Goal: Task Accomplishment & Management: Manage account settings

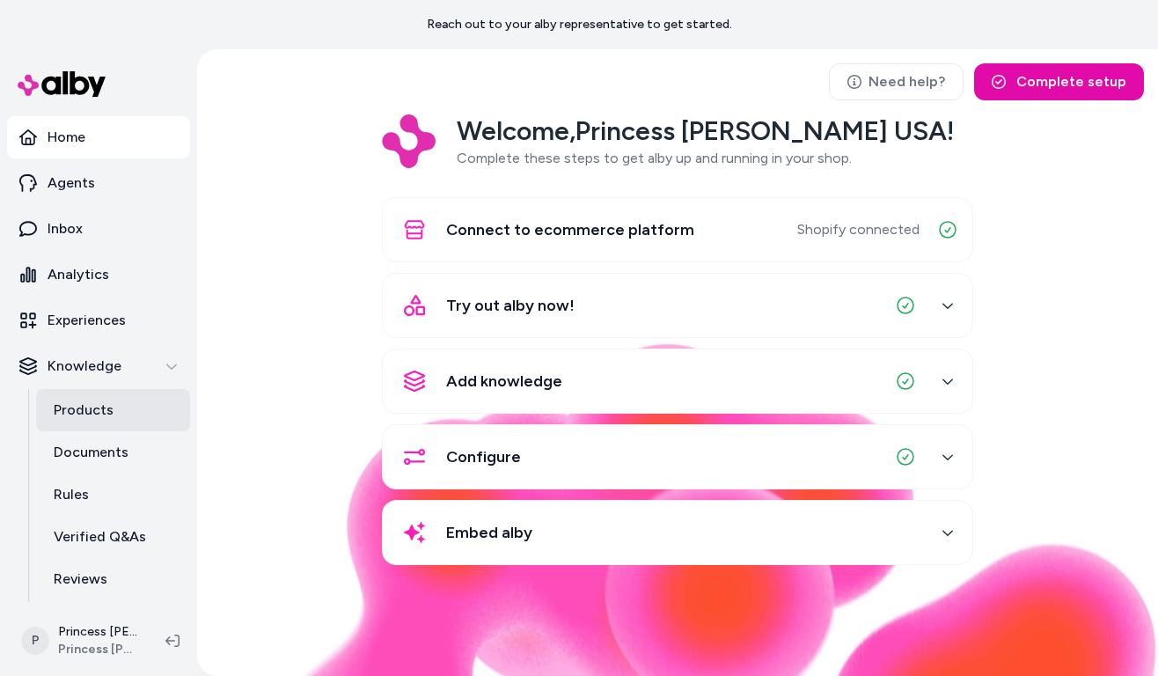
click at [95, 429] on link "Products" at bounding box center [113, 410] width 154 height 42
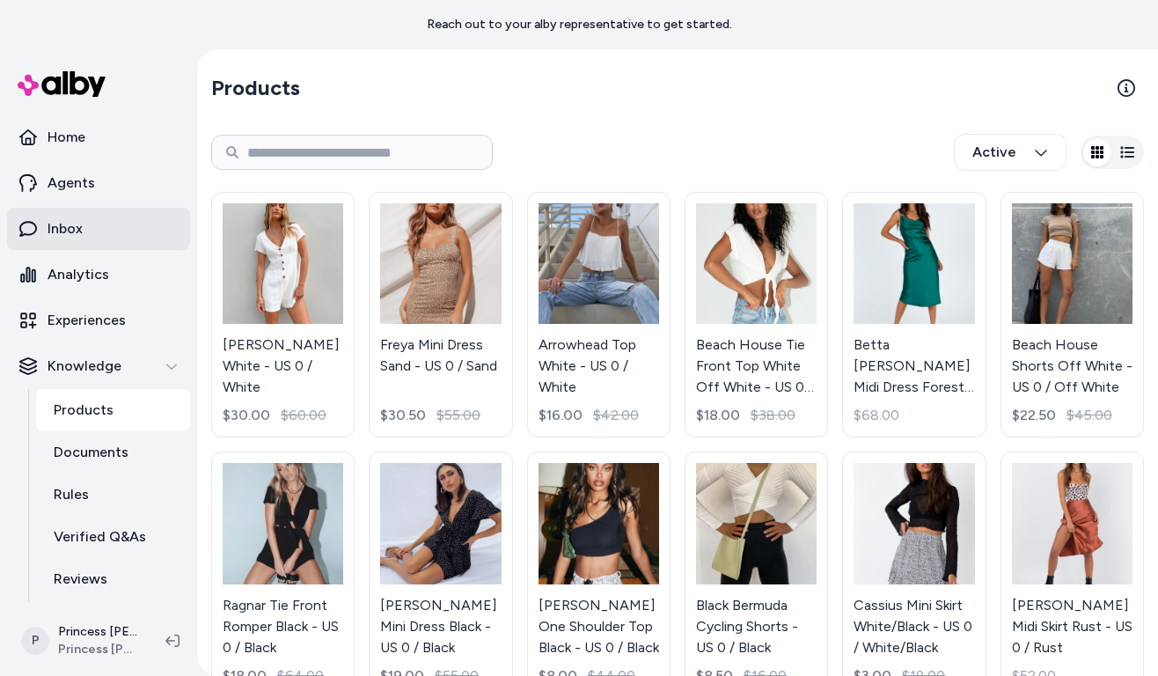
click at [103, 236] on link "Inbox" at bounding box center [98, 229] width 183 height 42
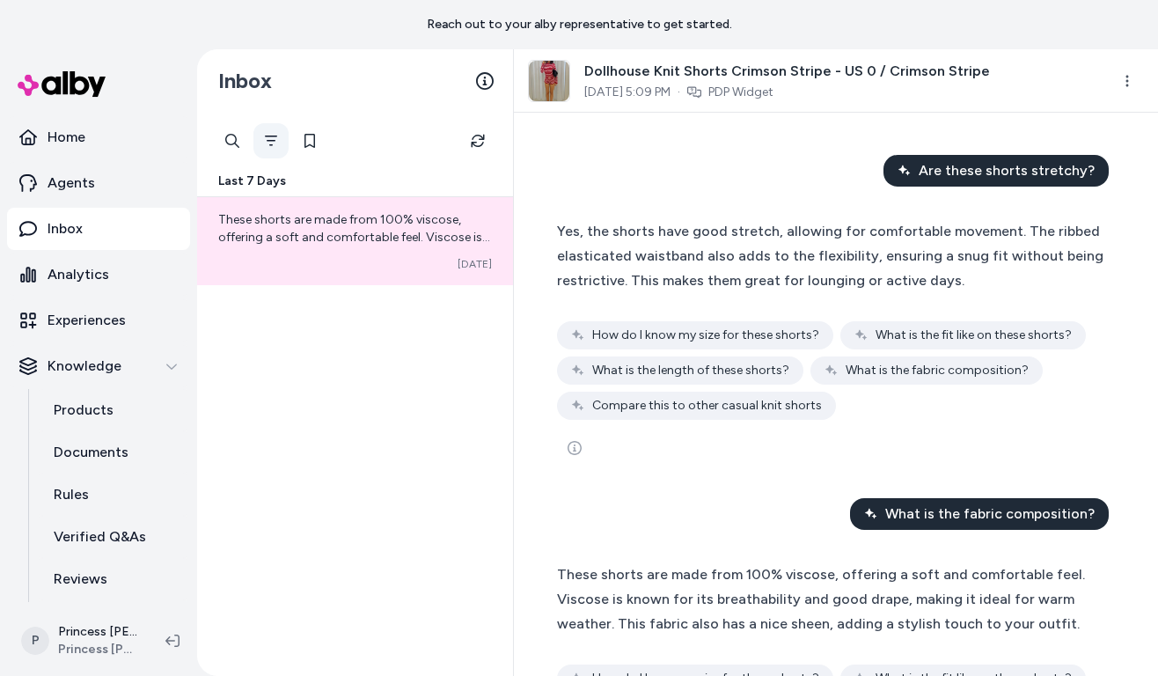
click at [280, 142] on button "Filter" at bounding box center [270, 140] width 35 height 35
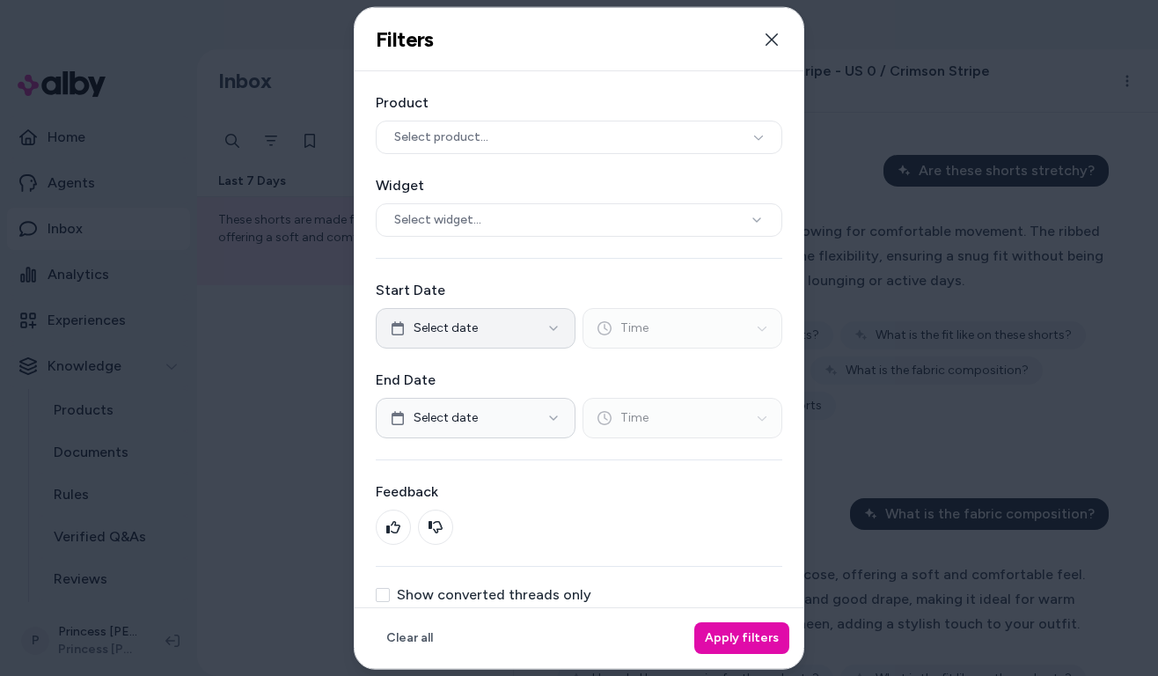
scroll to position [43, 0]
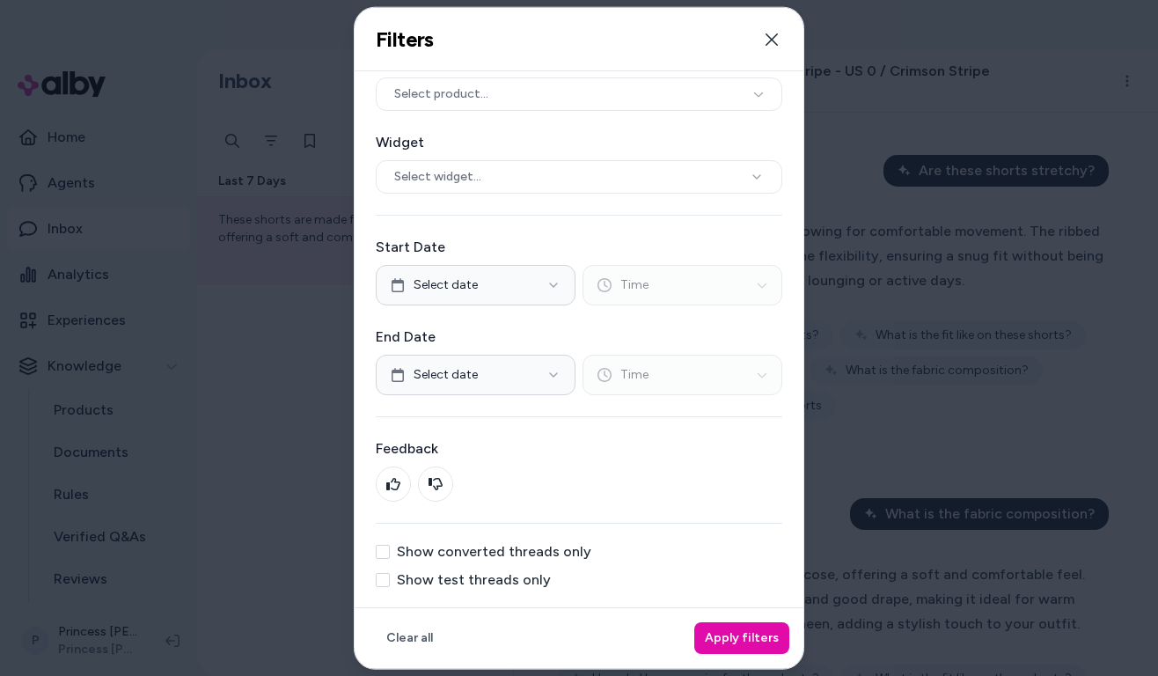
click at [486, 583] on label "Show test threads only" at bounding box center [474, 580] width 154 height 14
click at [390, 583] on button "Show test threads only" at bounding box center [383, 580] width 14 height 14
click at [743, 632] on button "Apply filters" at bounding box center [741, 638] width 95 height 32
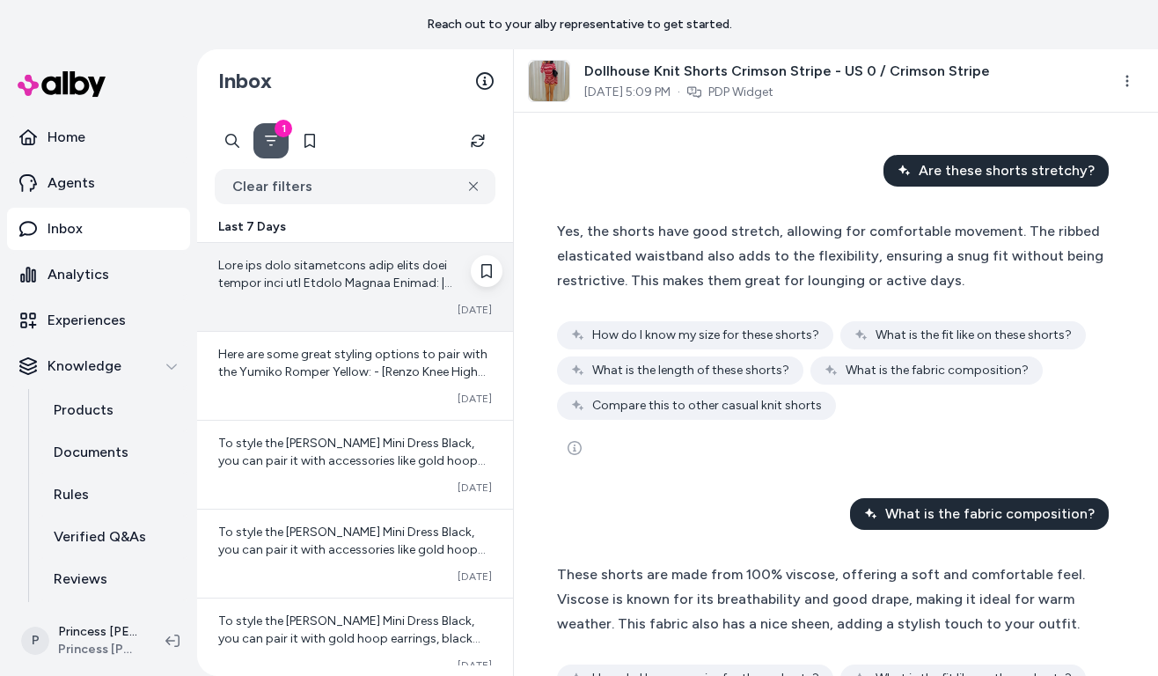
click at [328, 313] on div "Converted [DATE]" at bounding box center [355, 310] width 274 height 14
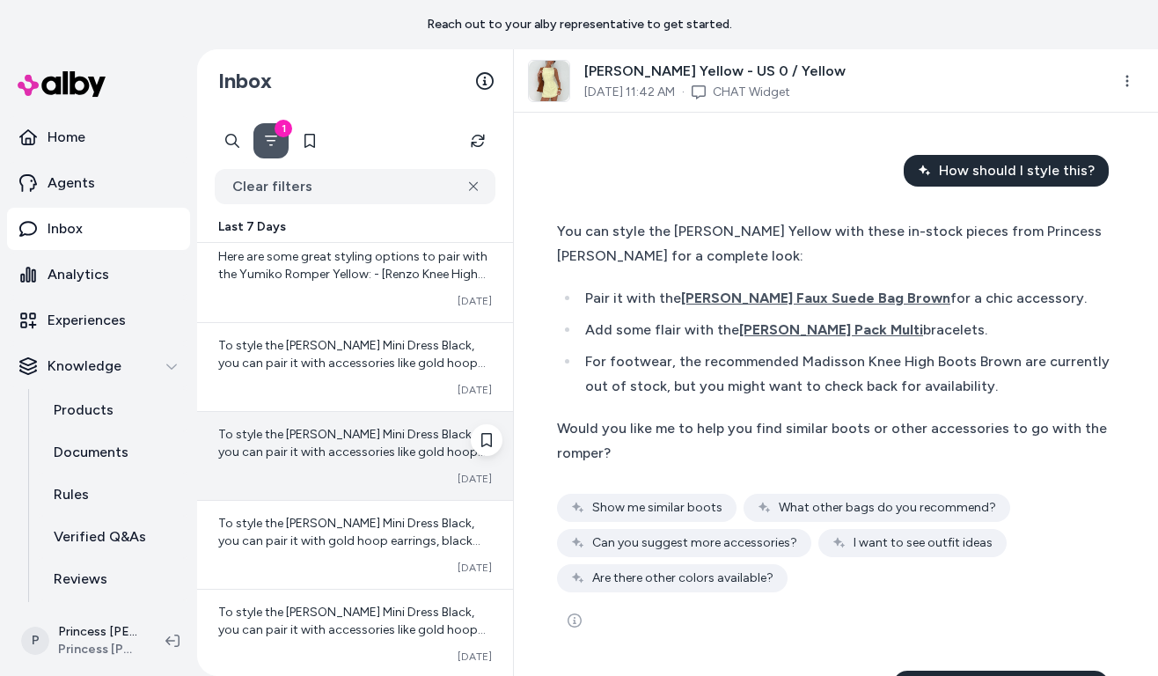
scroll to position [97, 0]
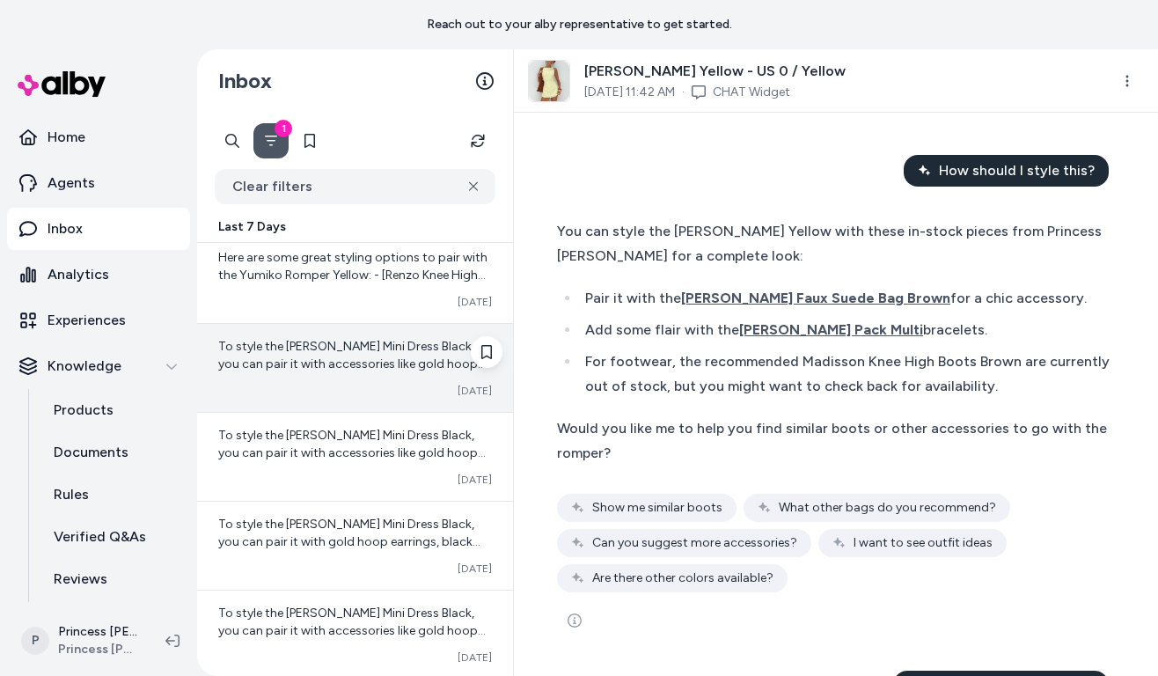
click at [327, 384] on div "Converted [DATE]" at bounding box center [355, 391] width 274 height 14
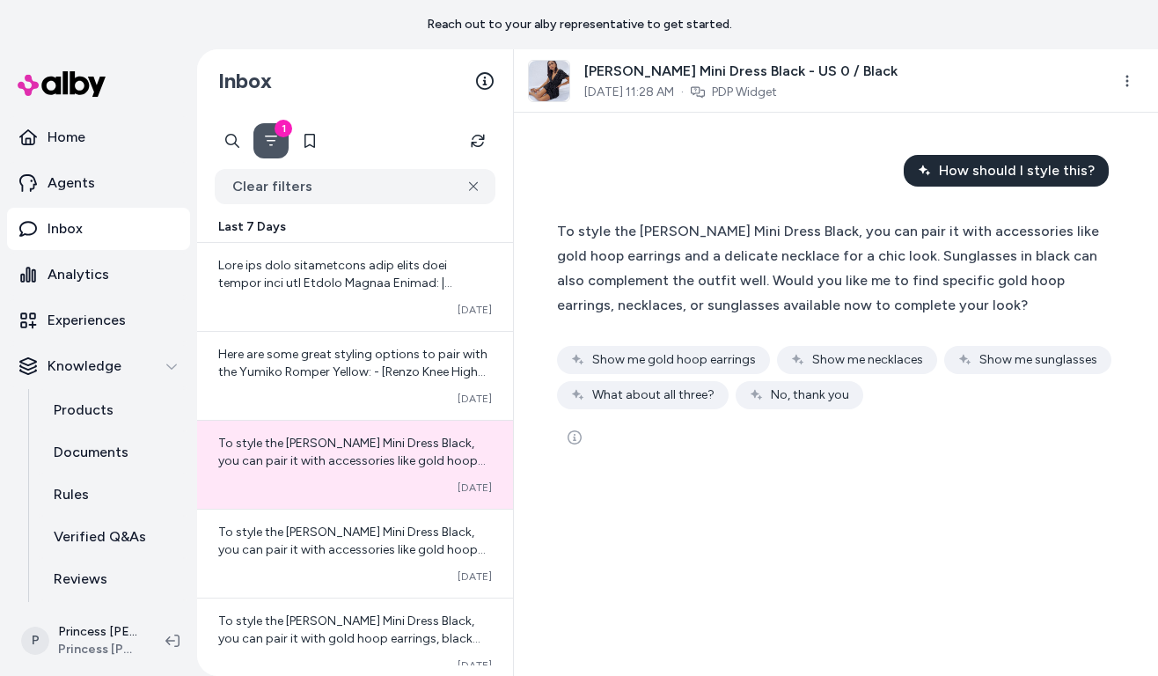
click at [270, 156] on button "1" at bounding box center [270, 140] width 35 height 35
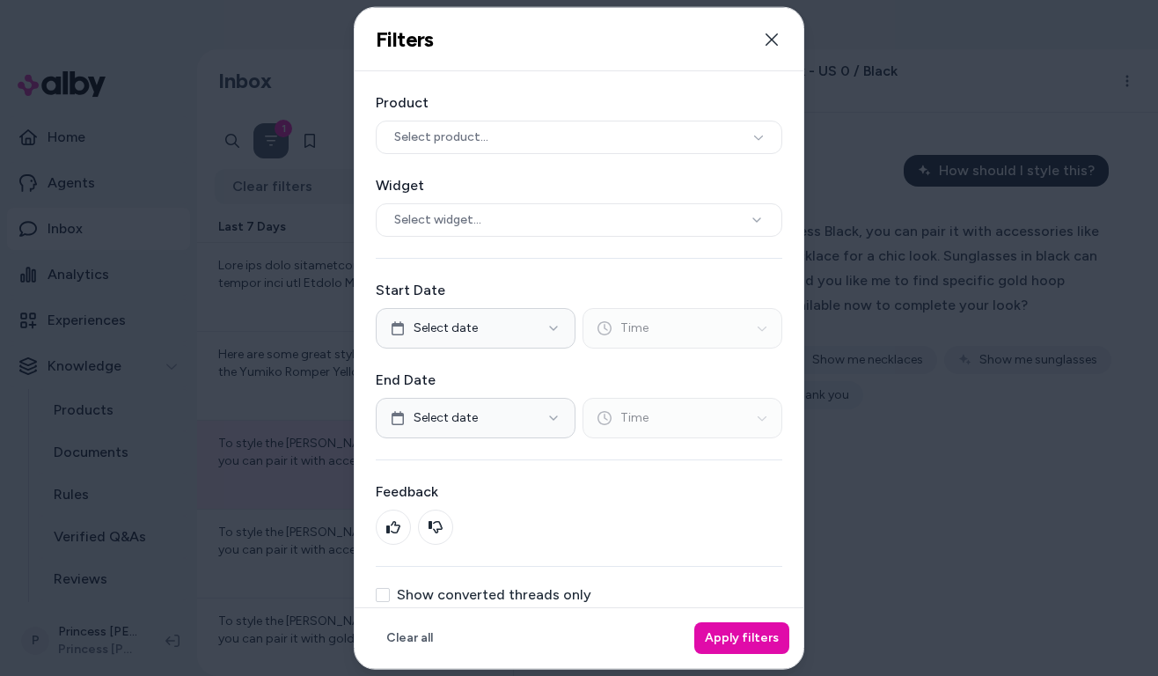
click at [147, 375] on div at bounding box center [579, 338] width 1158 height 676
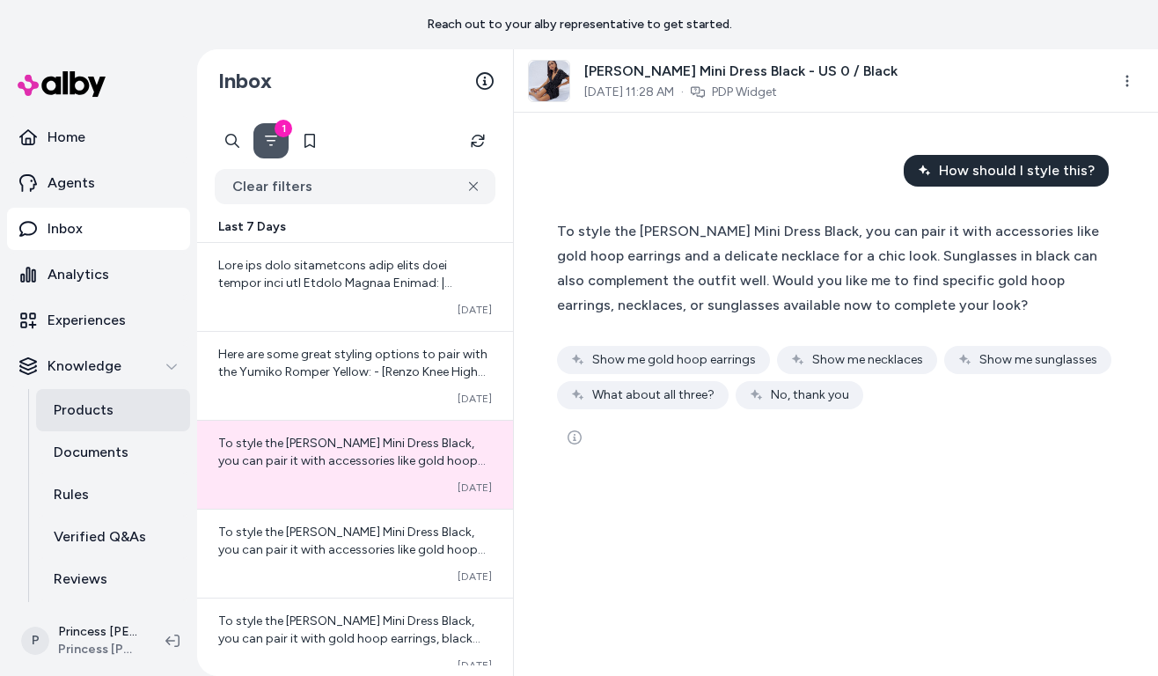
click at [99, 422] on link "Products" at bounding box center [113, 410] width 154 height 42
